Goal: Task Accomplishment & Management: Use online tool/utility

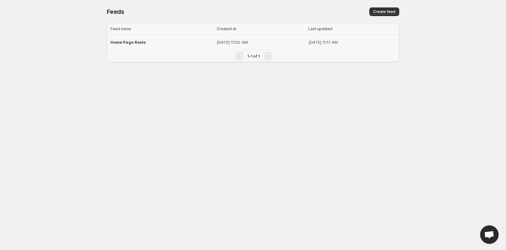
click at [189, 42] on div "Home Page Reels" at bounding box center [162, 42] width 103 height 11
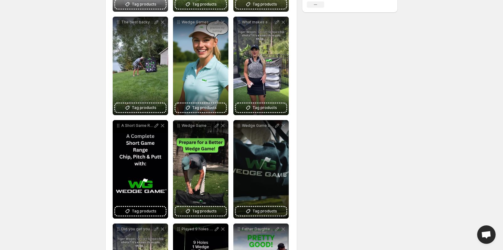
scroll to position [185, 0]
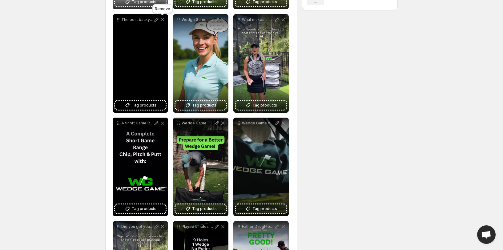
click at [162, 18] on icon at bounding box center [163, 20] width 6 height 6
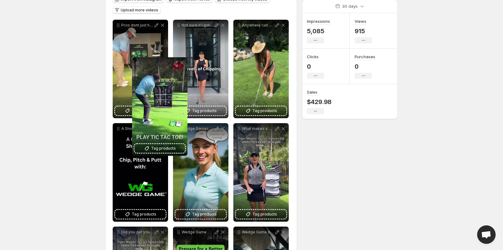
scroll to position [0, 0]
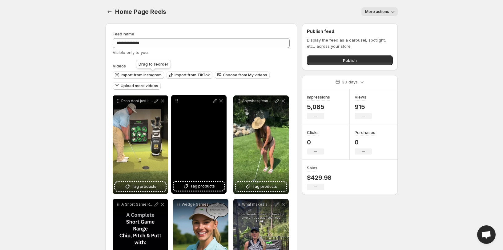
drag, startPoint x: 178, startPoint y: 145, endPoint x: 178, endPoint y: 103, distance: 41.9
click at [177, 101] on icon at bounding box center [176, 100] width 1 height 1
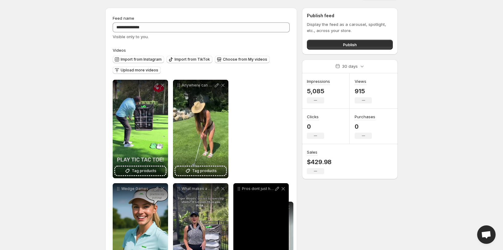
scroll to position [24, 0]
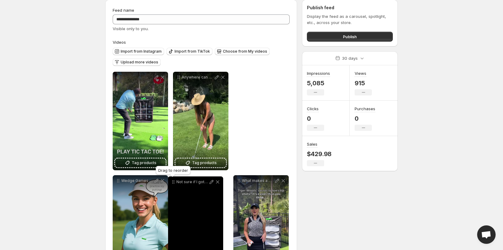
drag, startPoint x: 117, startPoint y: 103, endPoint x: 178, endPoint y: 179, distance: 97.3
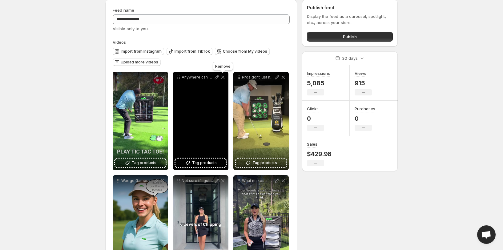
click at [223, 75] on icon at bounding box center [223, 77] width 6 height 6
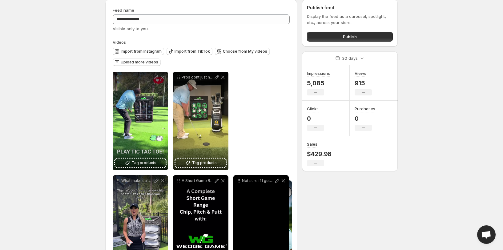
drag, startPoint x: 238, startPoint y: 76, endPoint x: 241, endPoint y: 185, distance: 108.8
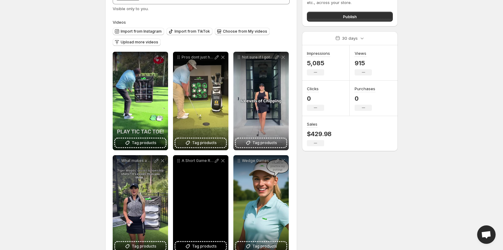
scroll to position [55, 0]
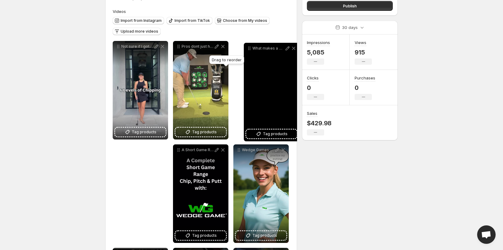
drag, startPoint x: 117, startPoint y: 149, endPoint x: 248, endPoint y: 48, distance: 166.0
click at [248, 48] on icon at bounding box center [249, 48] width 6 height 6
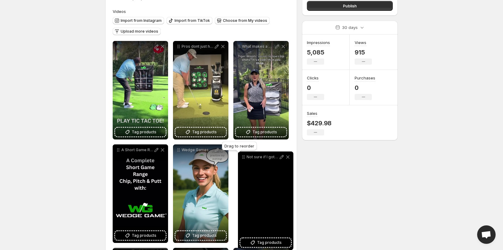
drag, startPoint x: 118, startPoint y: 149, endPoint x: 244, endPoint y: 156, distance: 125.6
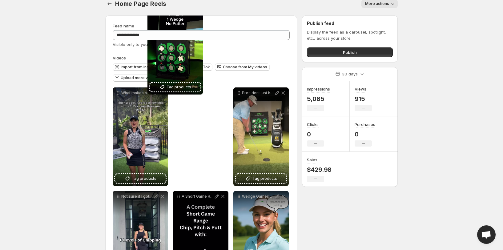
scroll to position [0, 0]
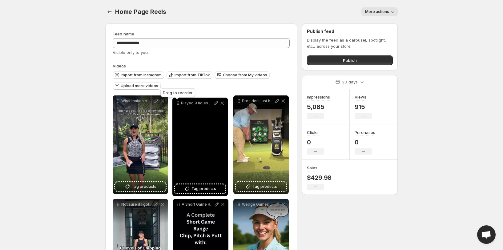
drag, startPoint x: 118, startPoint y: 81, endPoint x: 177, endPoint y: 104, distance: 63.8
click at [177, 104] on icon at bounding box center [177, 104] width 1 height 1
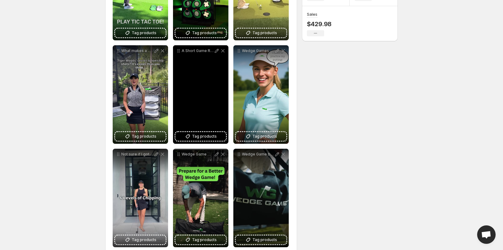
scroll to position [154, 0]
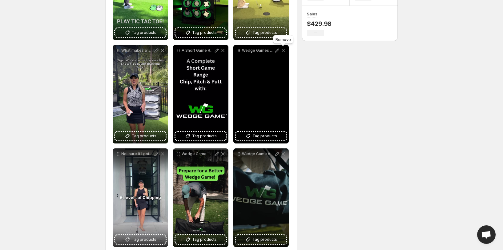
click at [283, 48] on icon at bounding box center [283, 50] width 6 height 6
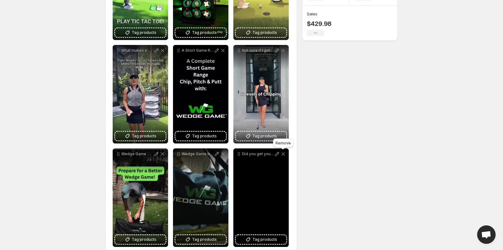
click at [285, 152] on icon at bounding box center [283, 154] width 6 height 6
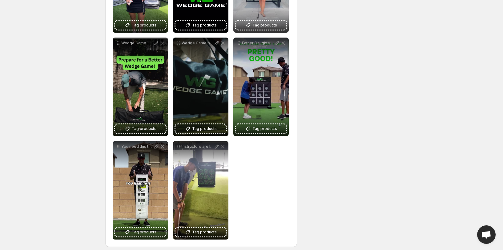
scroll to position [269, 0]
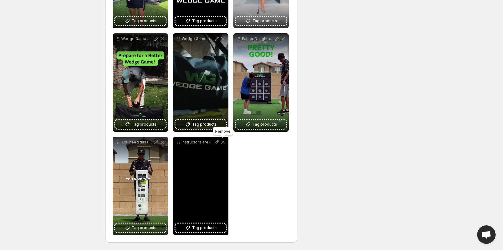
click at [222, 141] on icon at bounding box center [223, 142] width 6 height 6
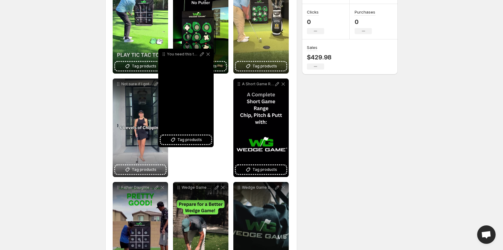
scroll to position [119, 0]
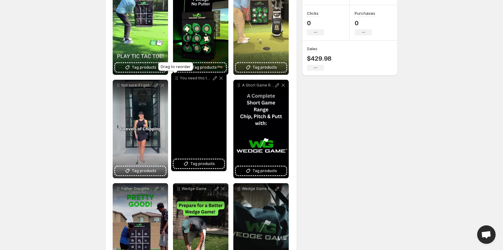
drag, startPoint x: 119, startPoint y: 143, endPoint x: 180, endPoint y: 80, distance: 87.8
click at [178, 80] on icon at bounding box center [177, 79] width 1 height 1
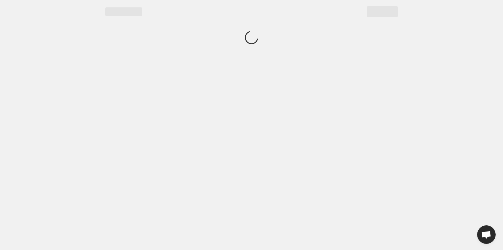
scroll to position [0, 0]
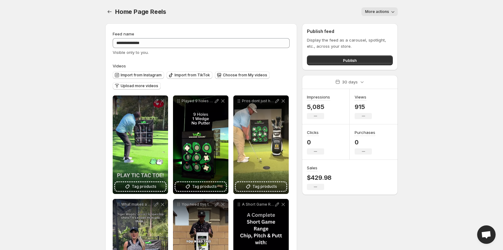
click at [457, 26] on body "**********" at bounding box center [251, 125] width 503 height 250
